Goal: Information Seeking & Learning: Learn about a topic

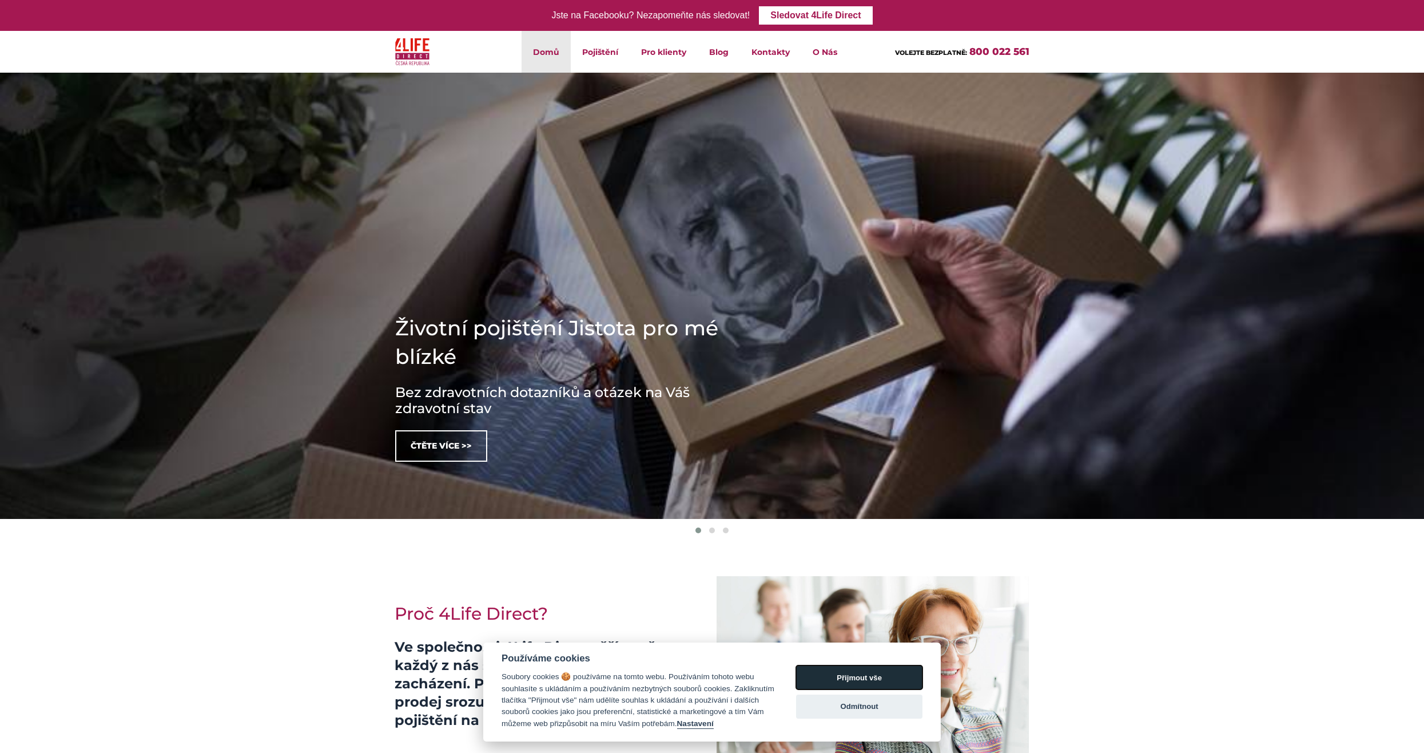
click at [857, 681] on button "Přijmout vše" at bounding box center [859, 677] width 126 height 24
checkbox input "true"
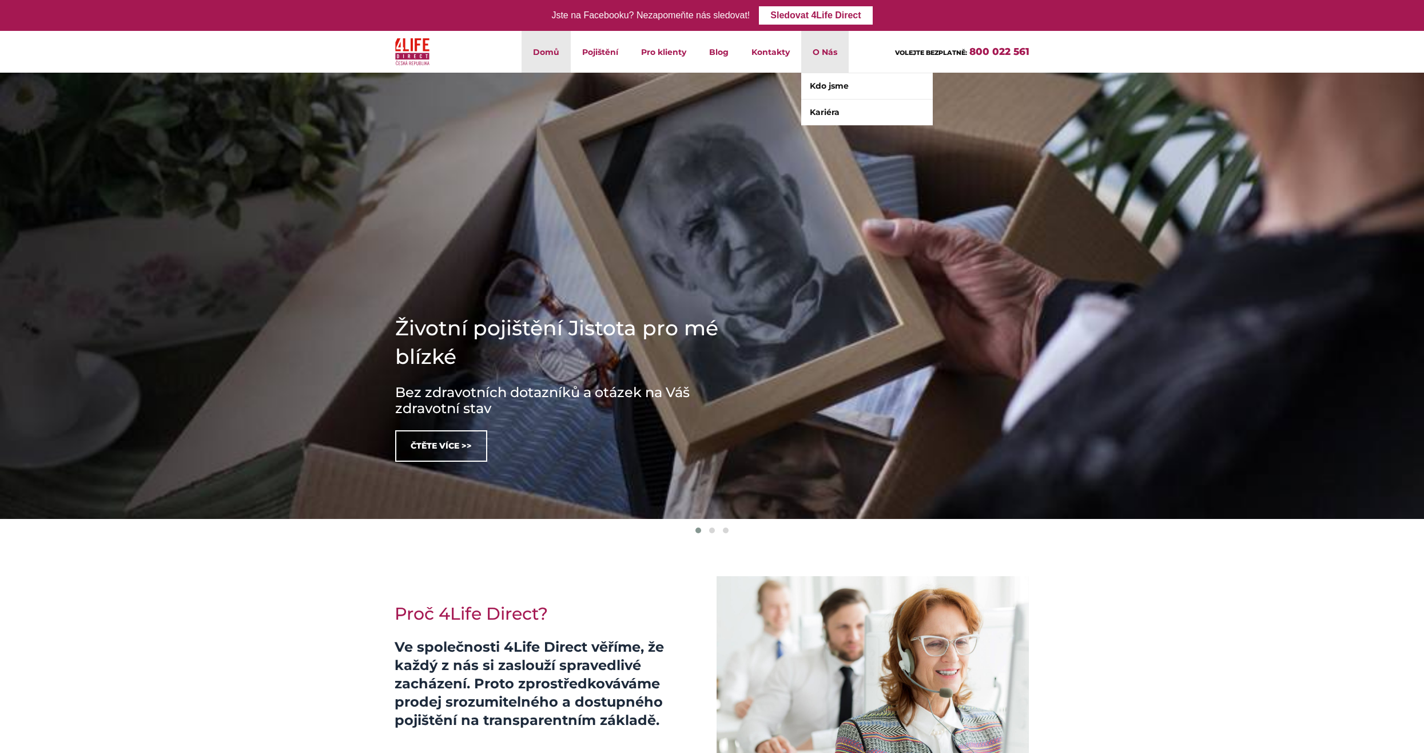
click at [836, 47] on li "O Nás Kdo jsme Kariéra" at bounding box center [824, 52] width 47 height 42
click at [826, 51] on li "O Nás Kdo jsme Kariéra" at bounding box center [824, 52] width 47 height 42
click at [841, 89] on link "Kdo jsme" at bounding box center [867, 86] width 132 height 26
